Goal: Task Accomplishment & Management: Manage account settings

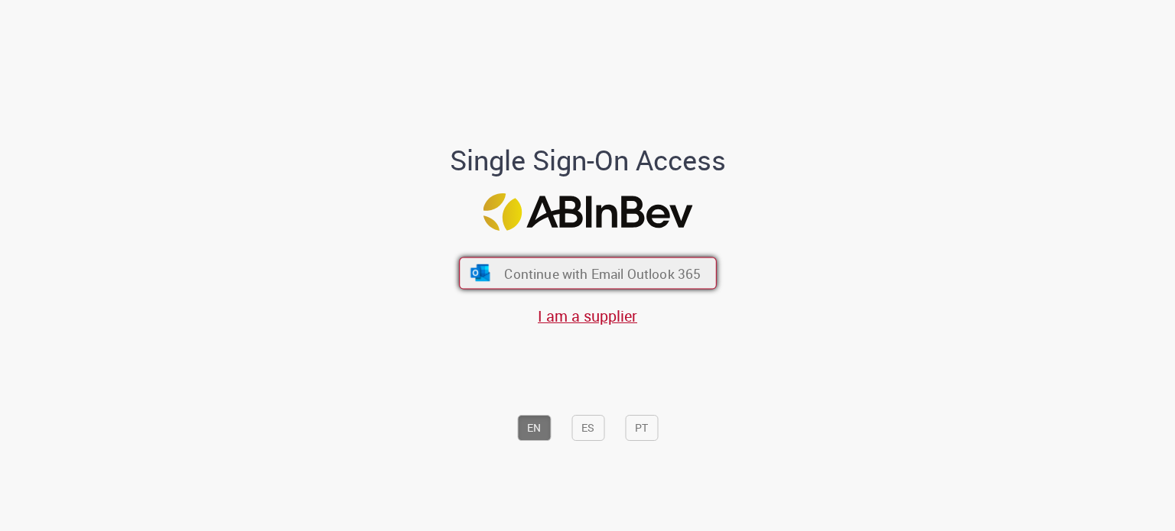
click at [566, 280] on span "Continue with Email Outlook 365" at bounding box center [602, 274] width 197 height 18
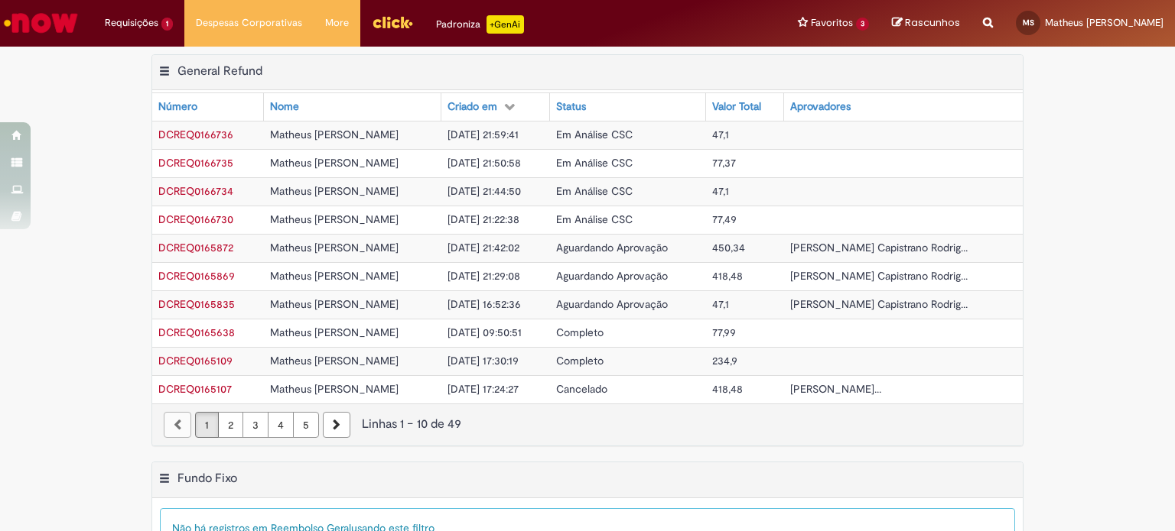
drag, startPoint x: 712, startPoint y: 507, endPoint x: 709, endPoint y: 495, distance: 12.6
click at [711, 500] on div "Mostrar filtro Tudo > Funcionário é Matheus Vinicius Lucca De Souza > Processo …" at bounding box center [587, 527] width 870 height 57
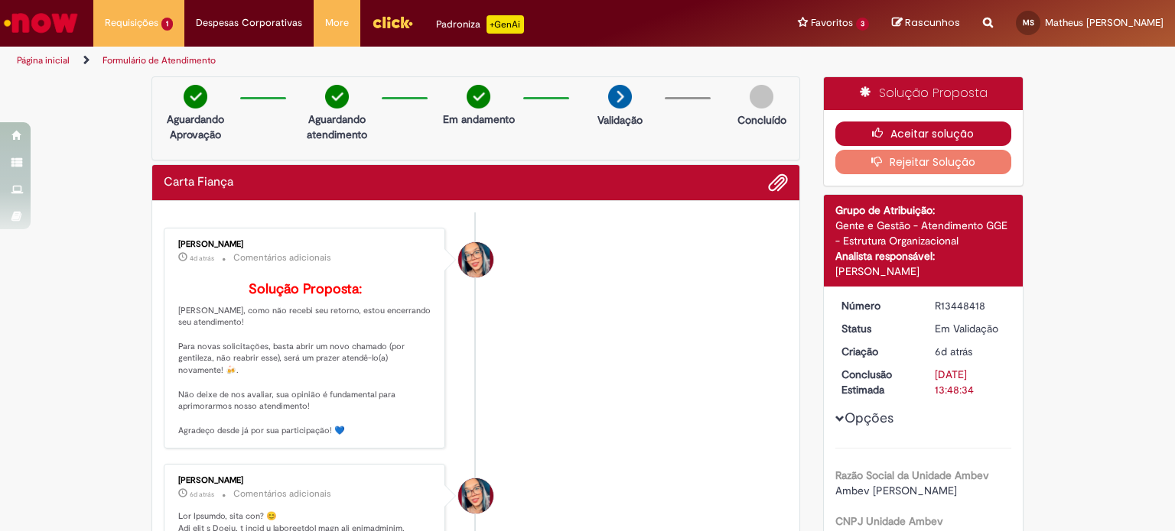
click at [917, 137] on button "Aceitar solução" at bounding box center [923, 134] width 177 height 24
